Goal: Task Accomplishment & Management: Use online tool/utility

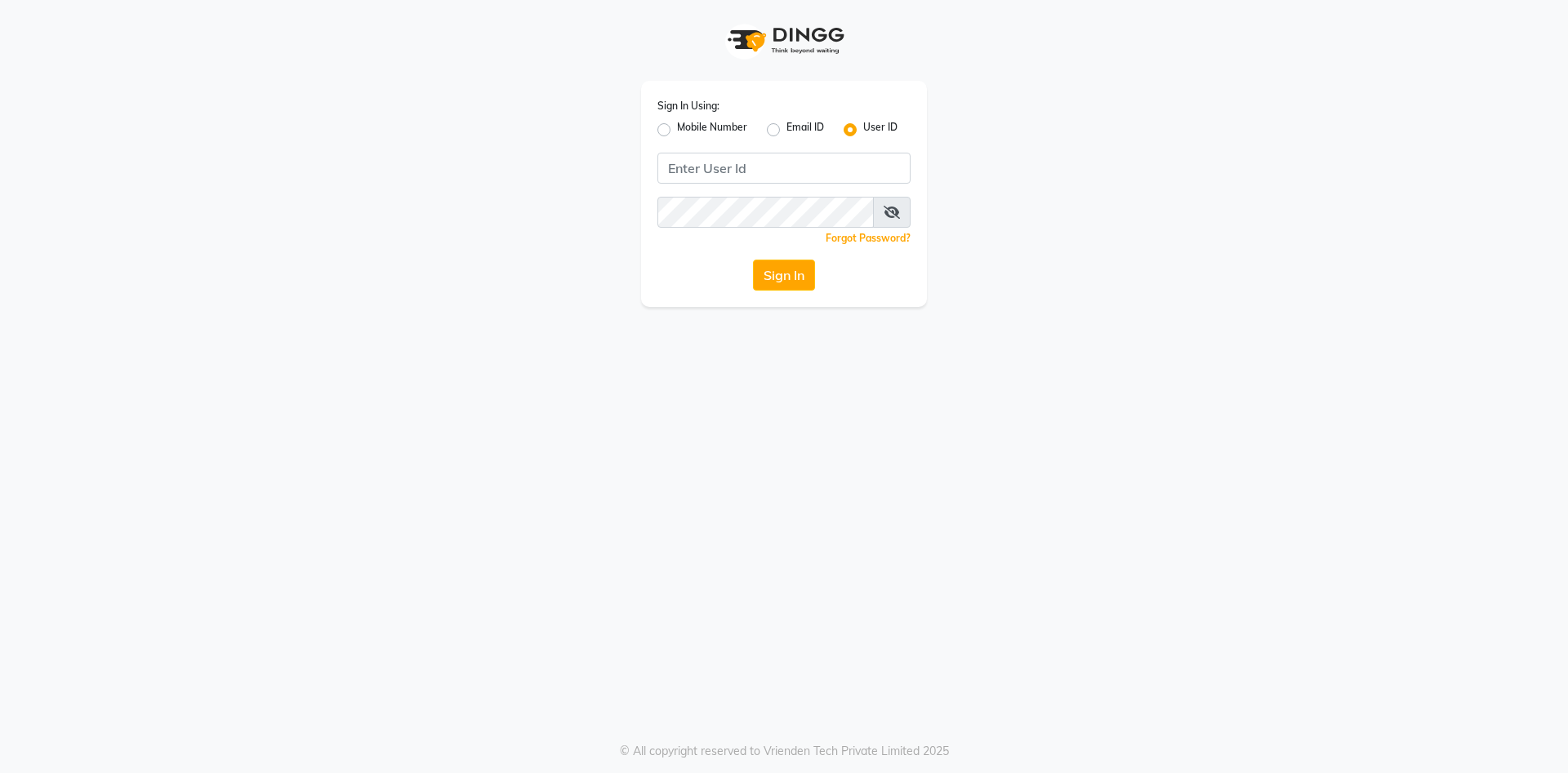
click at [677, 134] on label "Mobile Number" at bounding box center [712, 130] width 70 height 19
click at [677, 131] on input "Mobile Number" at bounding box center [683, 126] width 11 height 11
radio input "true"
radio input "false"
drag, startPoint x: 743, startPoint y: 163, endPoint x: 748, endPoint y: 170, distance: 8.6
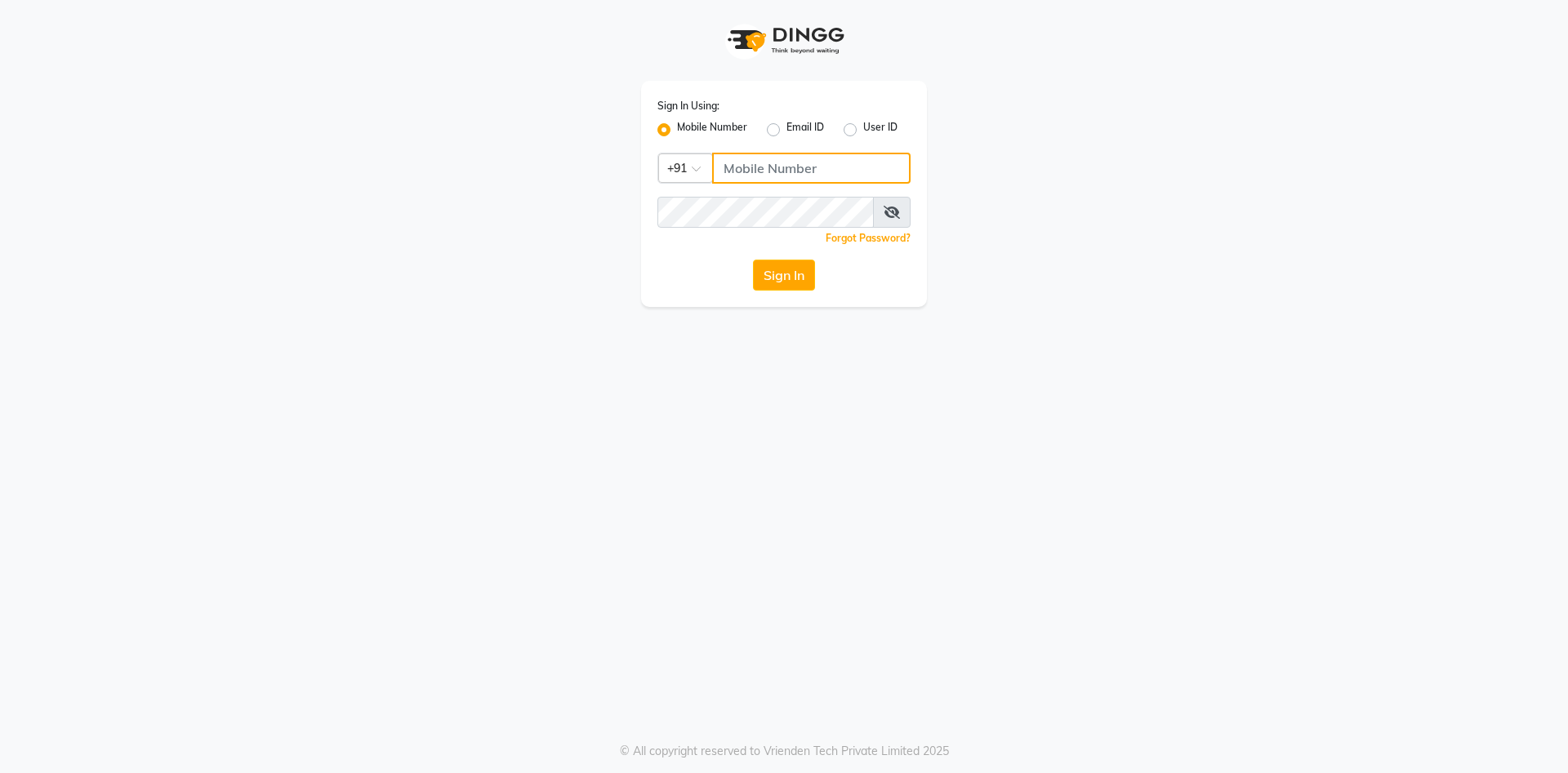
click at [747, 167] on input "Username" at bounding box center [812, 168] width 199 height 31
click at [750, 171] on input "Username" at bounding box center [812, 168] width 199 height 31
type input "8530877634"
click at [793, 278] on button "Sign In" at bounding box center [784, 276] width 62 height 31
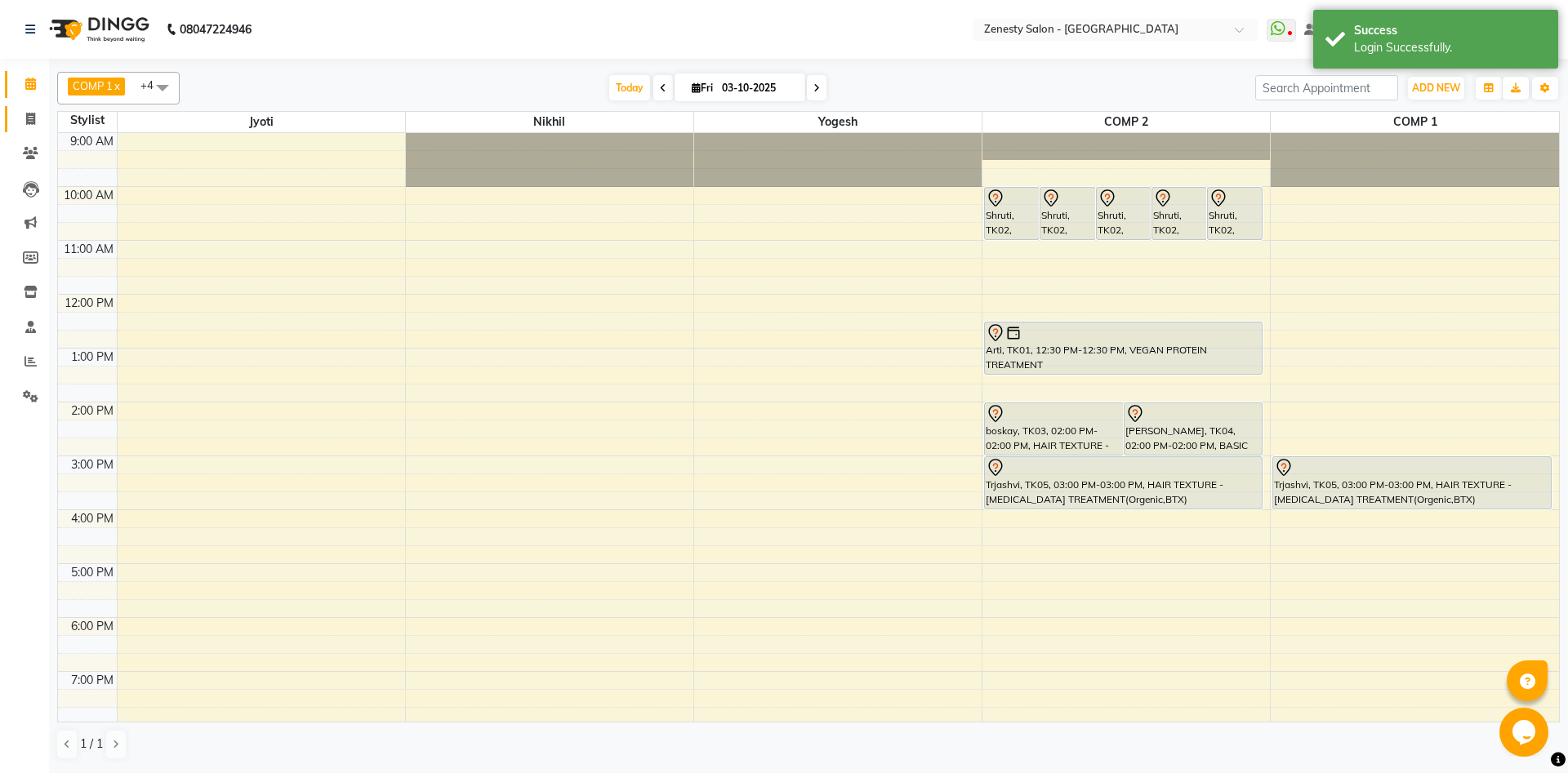
click at [28, 131] on link "Invoice" at bounding box center [24, 119] width 40 height 27
select select "5713"
select select "service"
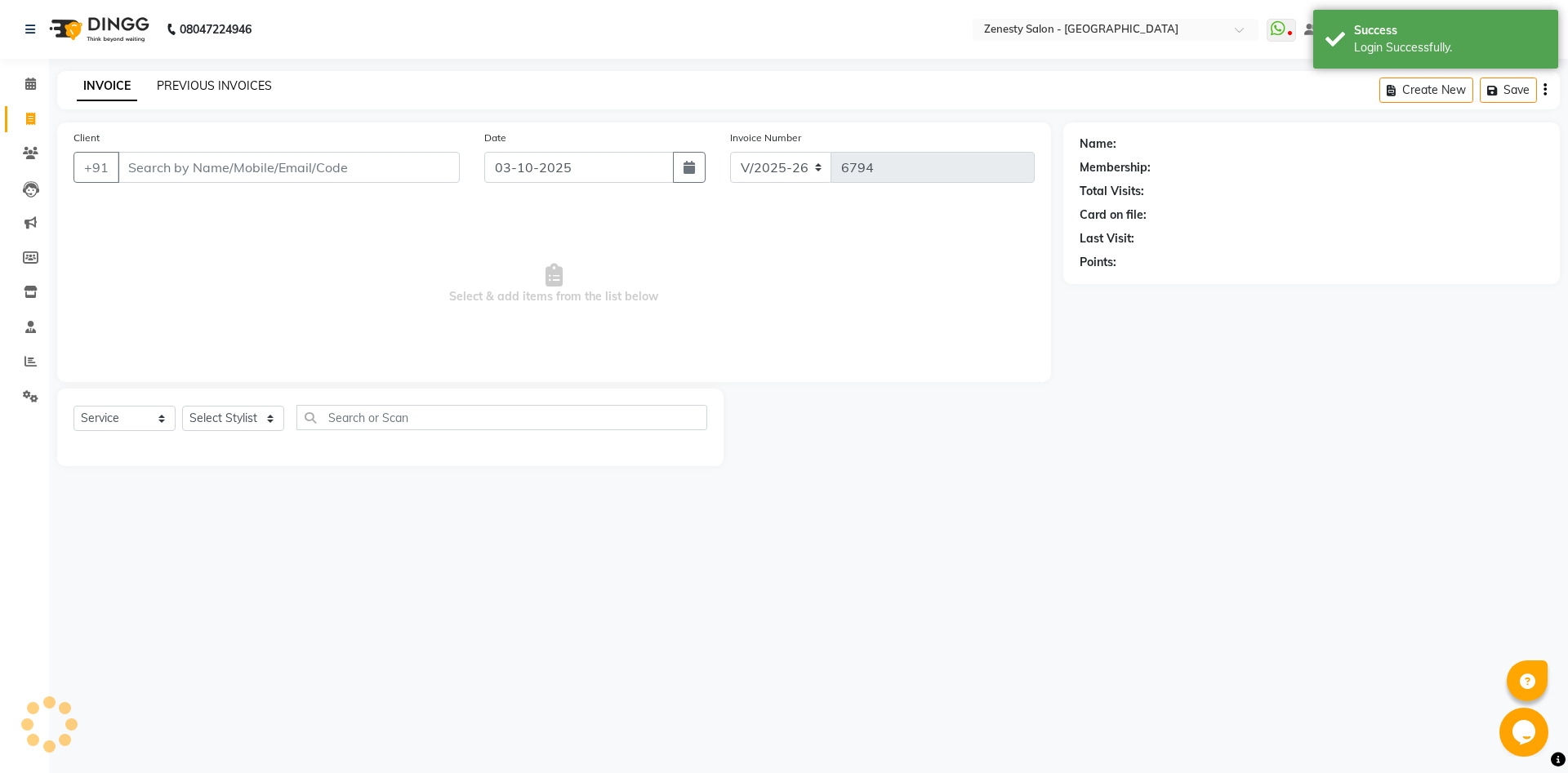
click at [222, 85] on link "PREVIOUS INVOICES" at bounding box center [214, 85] width 115 height 15
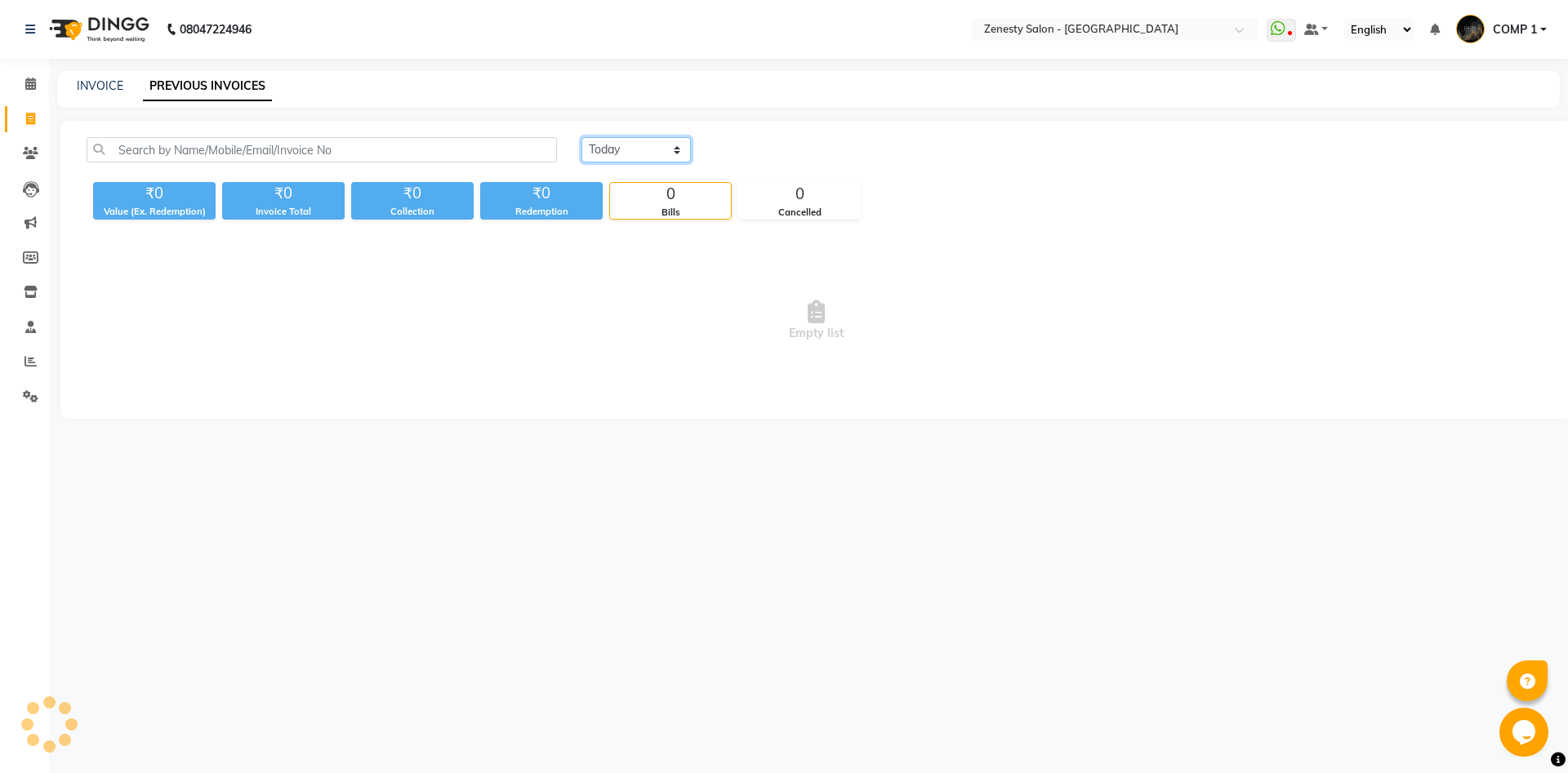
select select "[DATE]"
click option "[DATE]" at bounding box center [0, 0] width 0 height 0
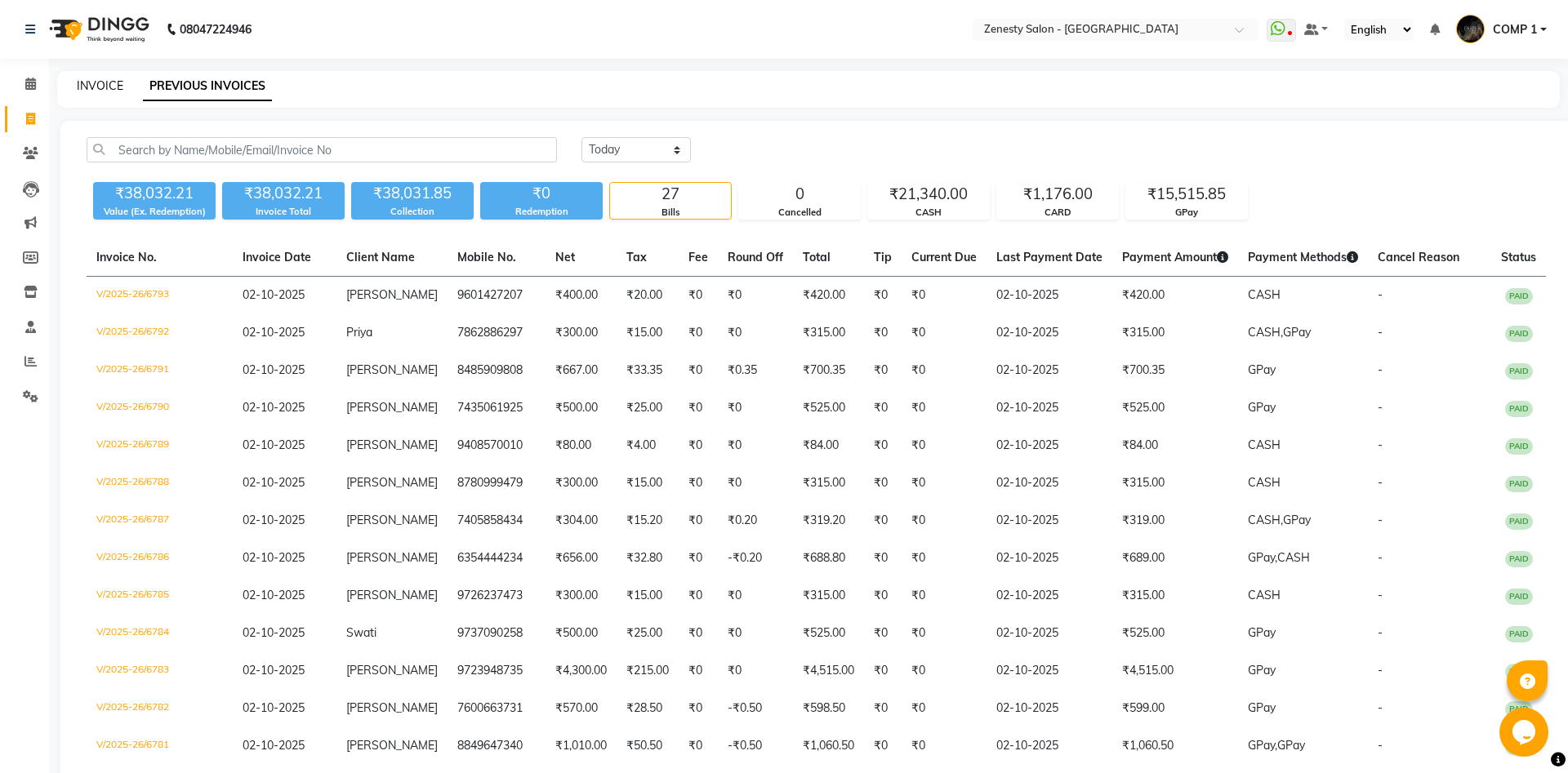
click at [119, 90] on link "INVOICE" at bounding box center [100, 85] width 47 height 15
select select "5713"
select select "service"
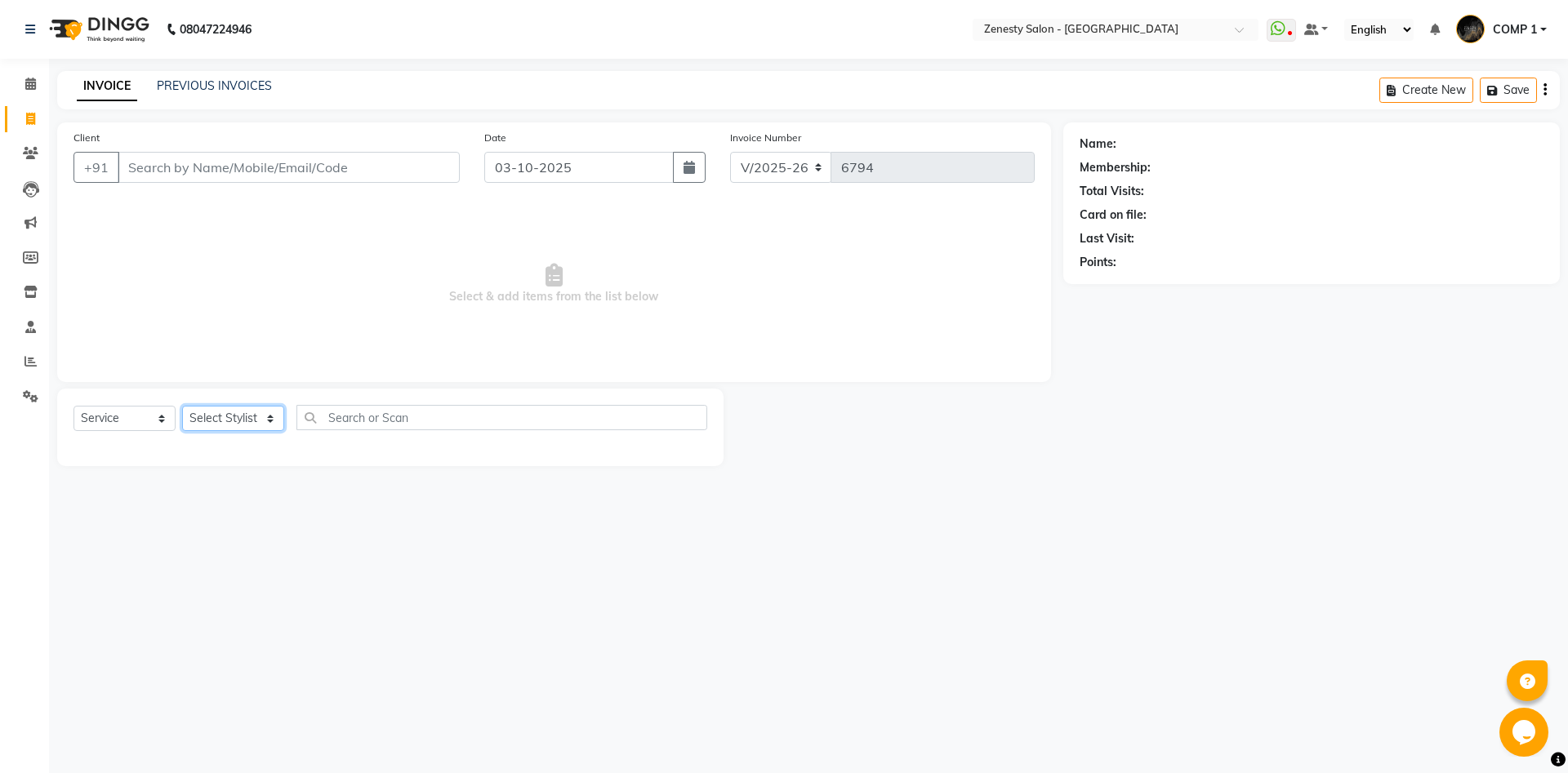
click at [182, 406] on select "Select Stylist [PERSON_NAME] [PERSON_NAME] [PERSON_NAME] Khalifa [PERSON_NAME] …" at bounding box center [233, 419] width 102 height 26
select select "81093"
click option "COMP 1" at bounding box center [0, 0] width 0 height 0
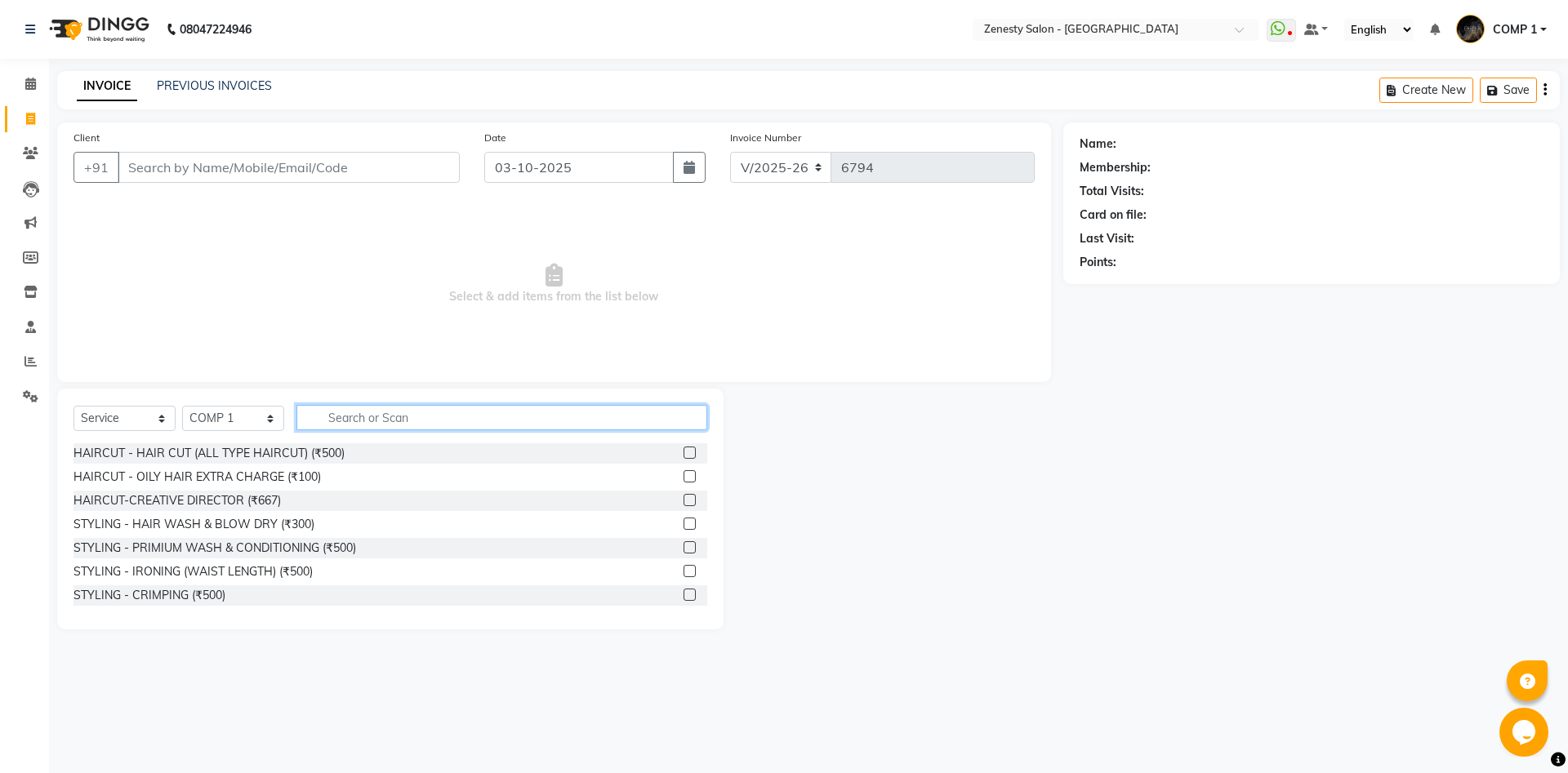
click at [415, 417] on input "text" at bounding box center [502, 418] width 411 height 26
click at [517, 416] on input "text" at bounding box center [502, 418] width 411 height 26
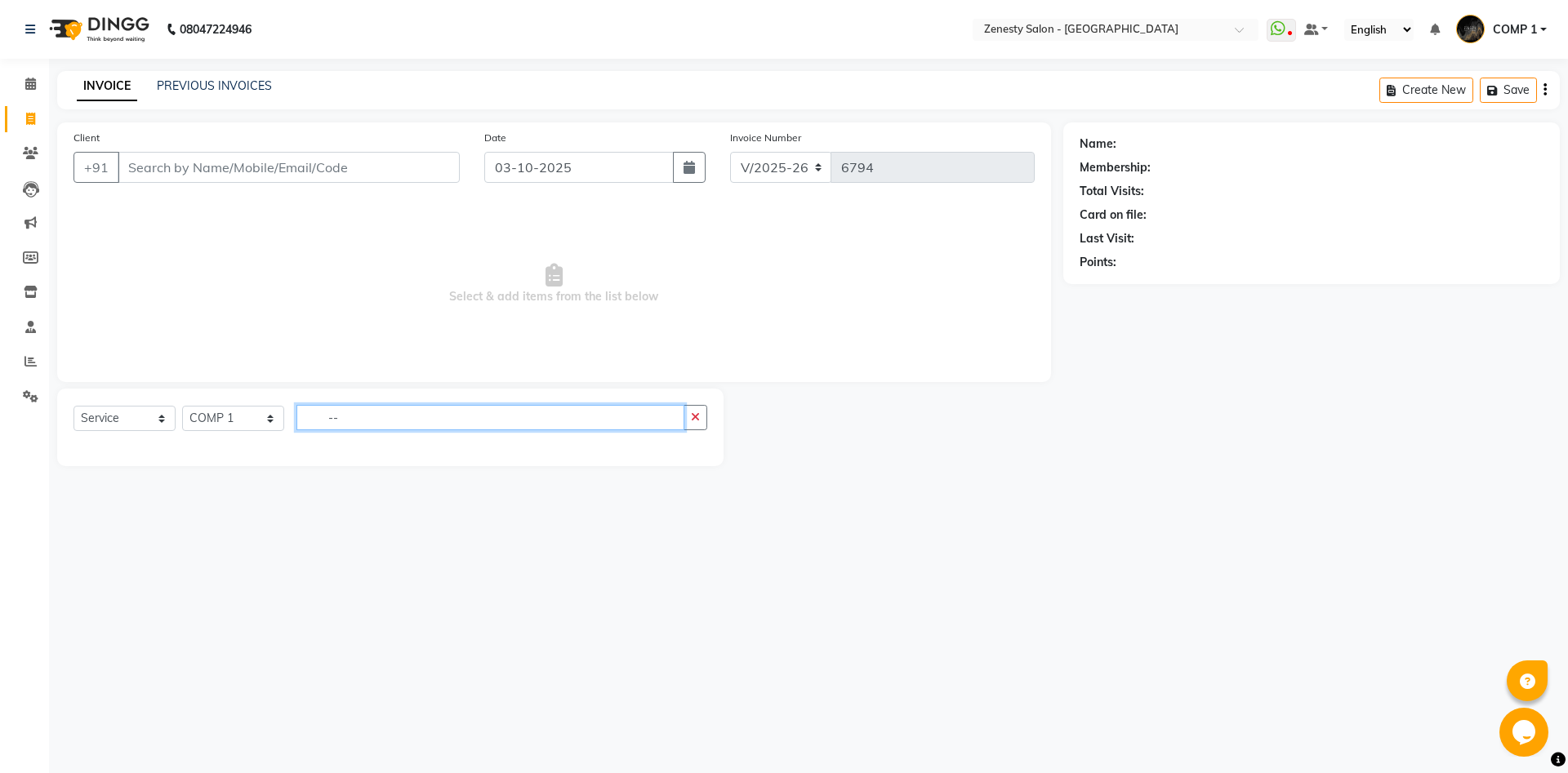
type input "-- f"
